Goal: Transaction & Acquisition: Download file/media

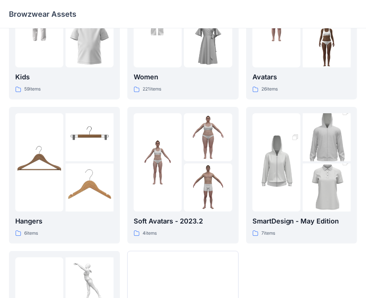
scroll to position [112, 0]
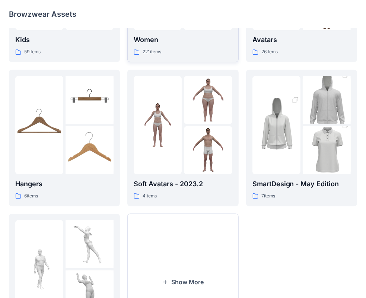
click at [184, 47] on div "Women 221 items" at bounding box center [183, 45] width 98 height 21
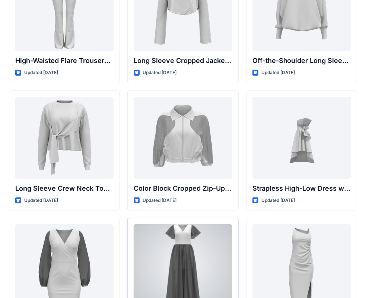
scroll to position [112, 0]
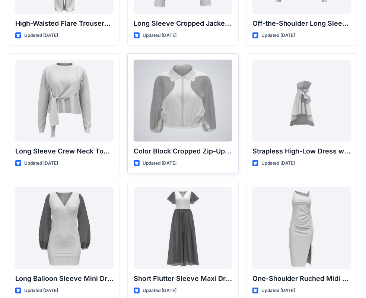
click at [206, 93] on div at bounding box center [183, 101] width 98 height 82
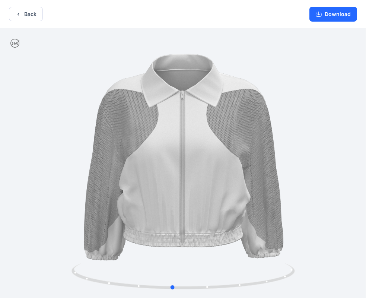
drag, startPoint x: 297, startPoint y: 162, endPoint x: 268, endPoint y: 155, distance: 29.5
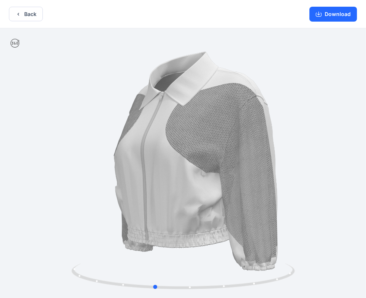
drag, startPoint x: 301, startPoint y: 162, endPoint x: 282, endPoint y: 164, distance: 19.5
click at [283, 164] on div at bounding box center [183, 163] width 366 height 271
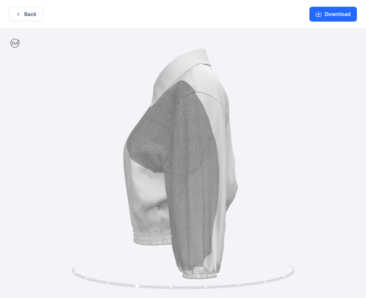
drag, startPoint x: 258, startPoint y: 161, endPoint x: 238, endPoint y: 163, distance: 20.5
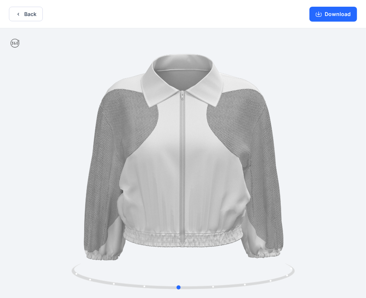
drag, startPoint x: 268, startPoint y: 179, endPoint x: 369, endPoint y: 175, distance: 100.6
click at [366, 175] on html "Back Download Version History" at bounding box center [183, 149] width 366 height 299
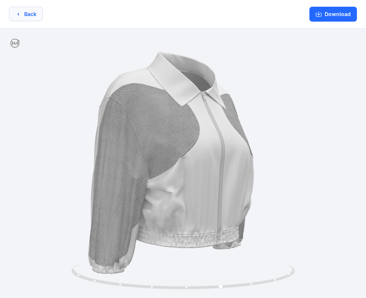
click at [21, 13] on icon "button" at bounding box center [18, 14] width 6 height 6
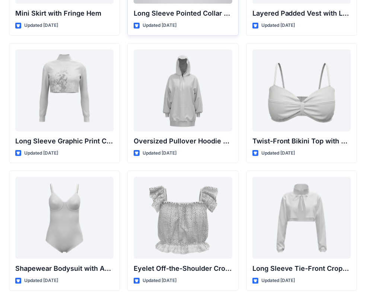
scroll to position [2316, 0]
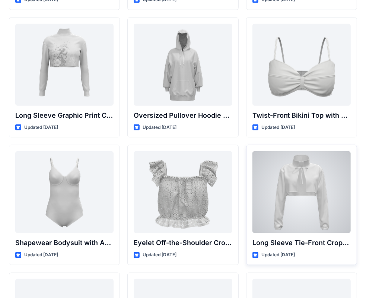
click at [310, 207] on div at bounding box center [302, 192] width 98 height 82
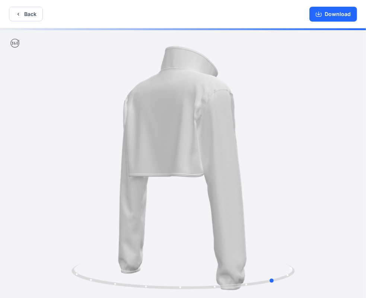
drag, startPoint x: 322, startPoint y: 184, endPoint x: 179, endPoint y: 182, distance: 142.7
click at [179, 182] on div at bounding box center [183, 163] width 366 height 271
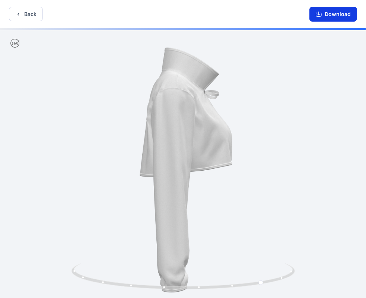
click at [329, 13] on button "Download" at bounding box center [334, 14] width 48 height 15
